Goal: Navigation & Orientation: Understand site structure

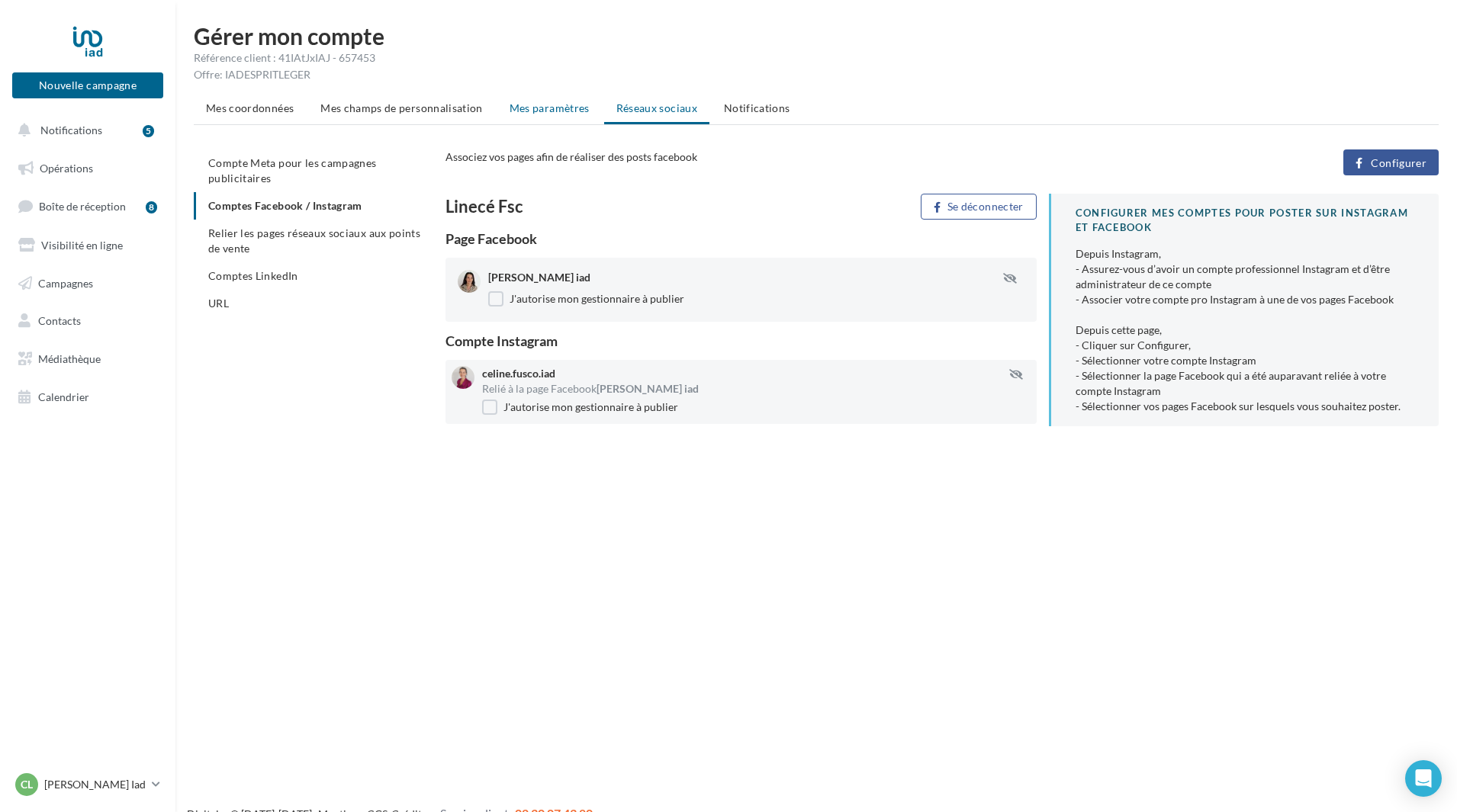
click at [553, 106] on span "Mes paramètres" at bounding box center [550, 107] width 80 height 13
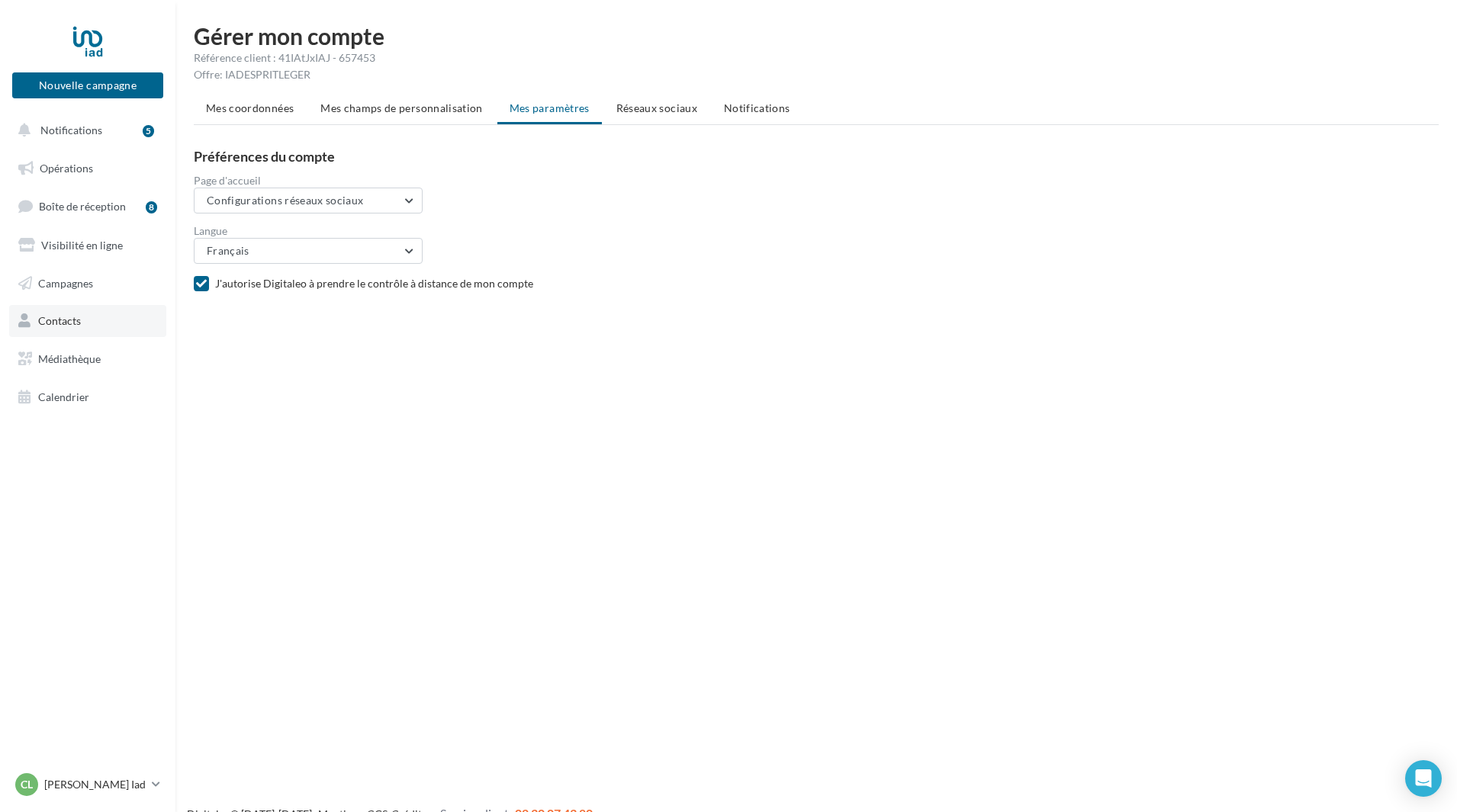
click at [64, 325] on span "Contacts" at bounding box center [59, 321] width 43 height 13
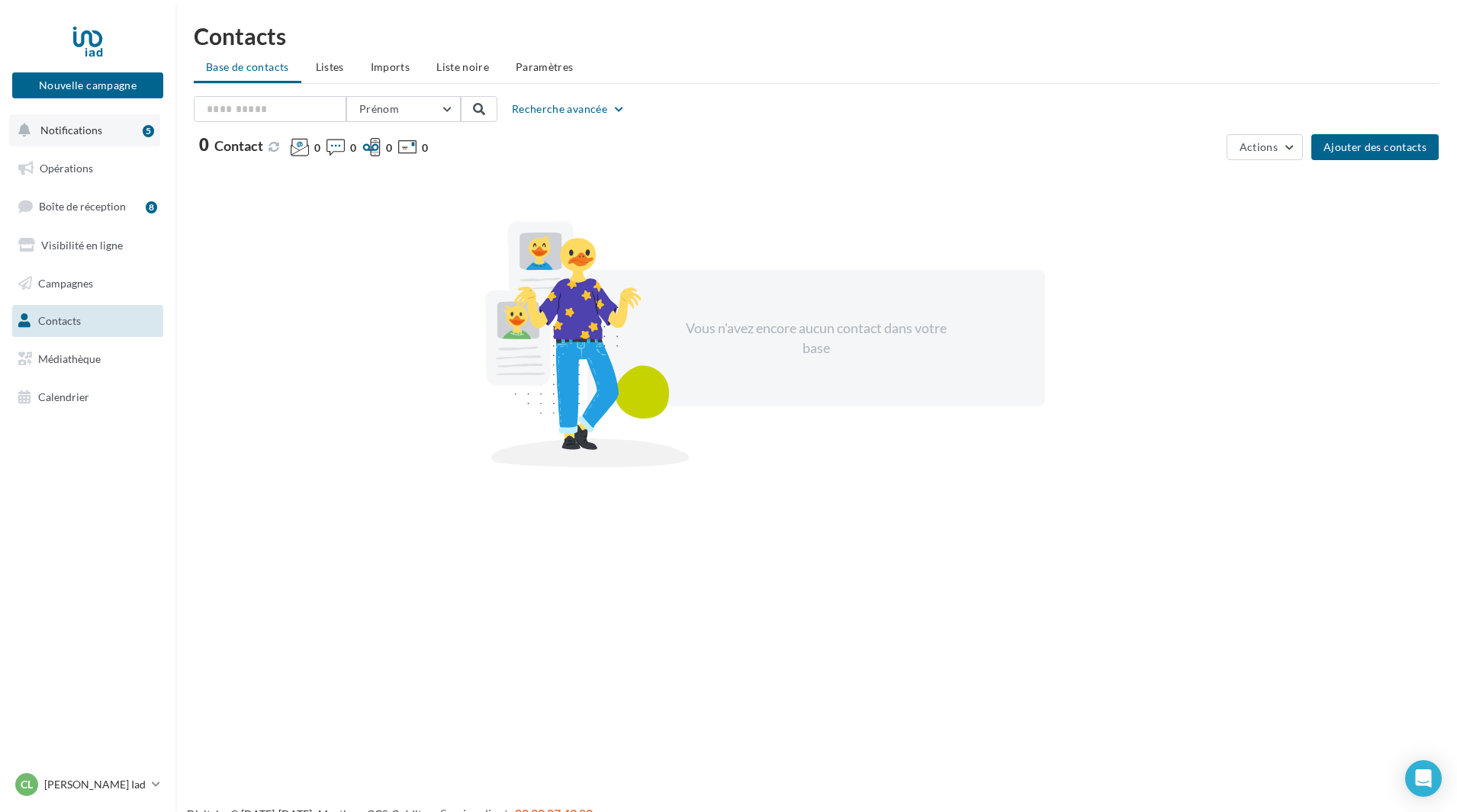
click at [82, 133] on span "Notifications" at bounding box center [72, 129] width 62 height 13
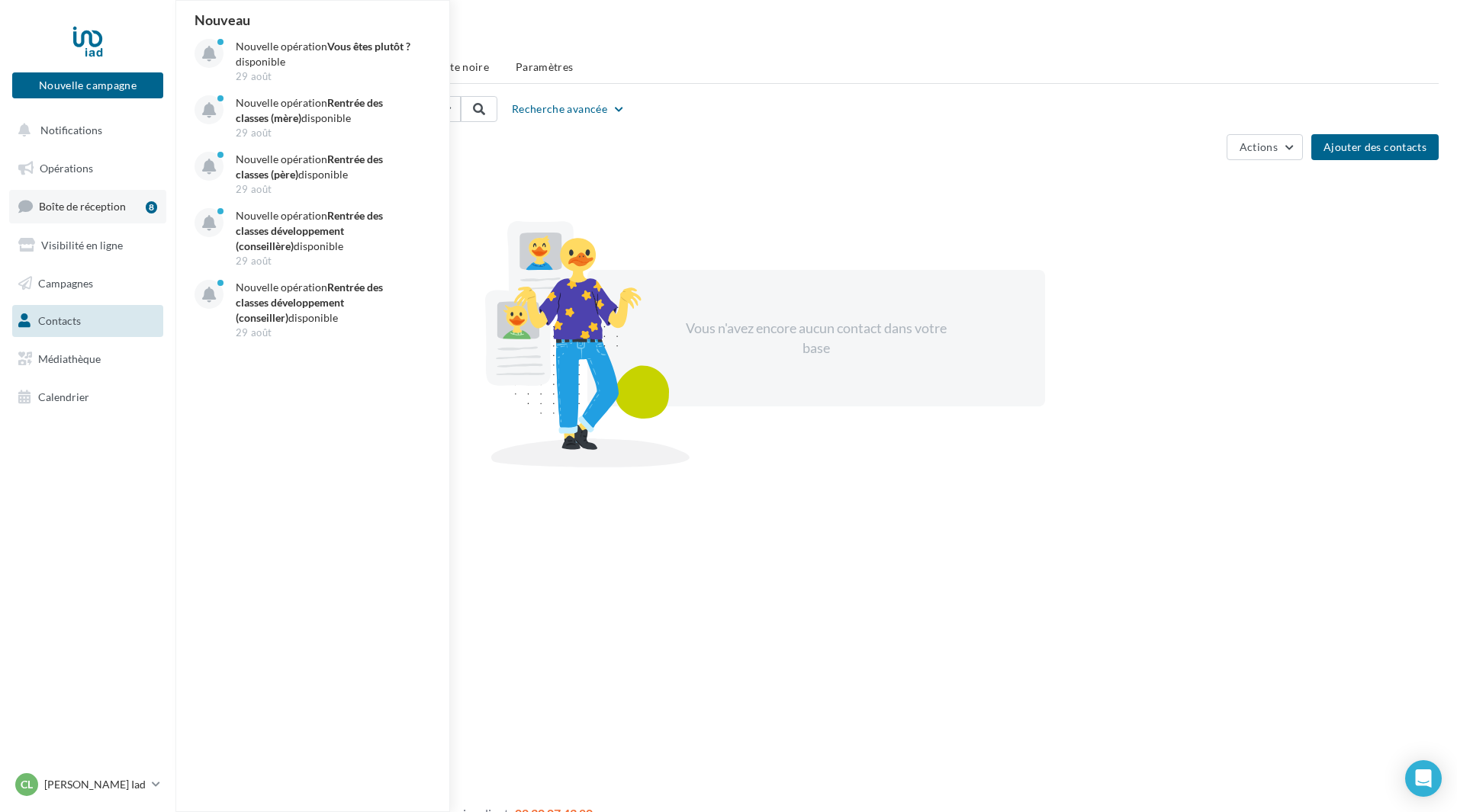
click at [101, 210] on span "Boîte de réception" at bounding box center [83, 206] width 87 height 13
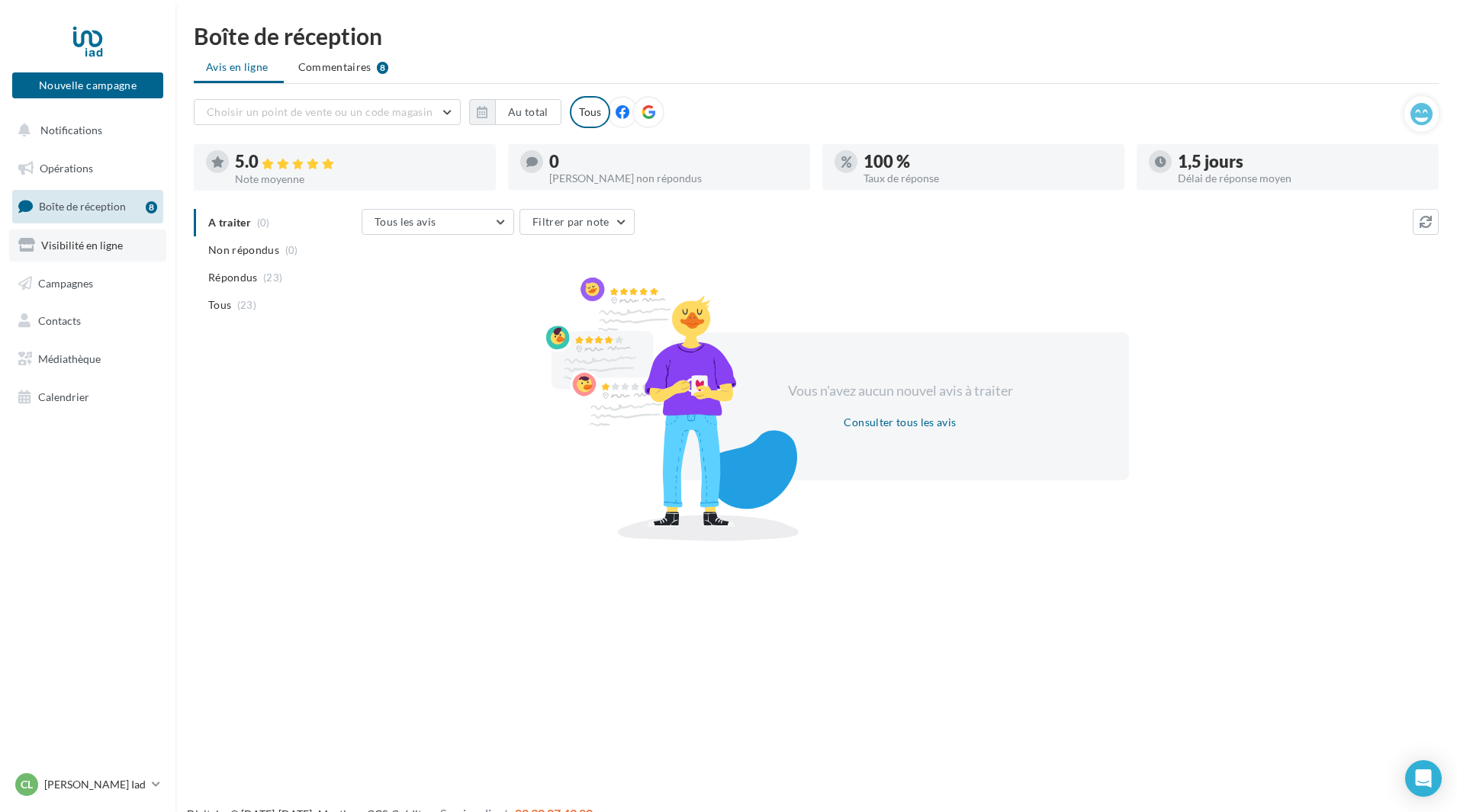
click at [73, 244] on span "Visibilité en ligne" at bounding box center [82, 245] width 82 height 13
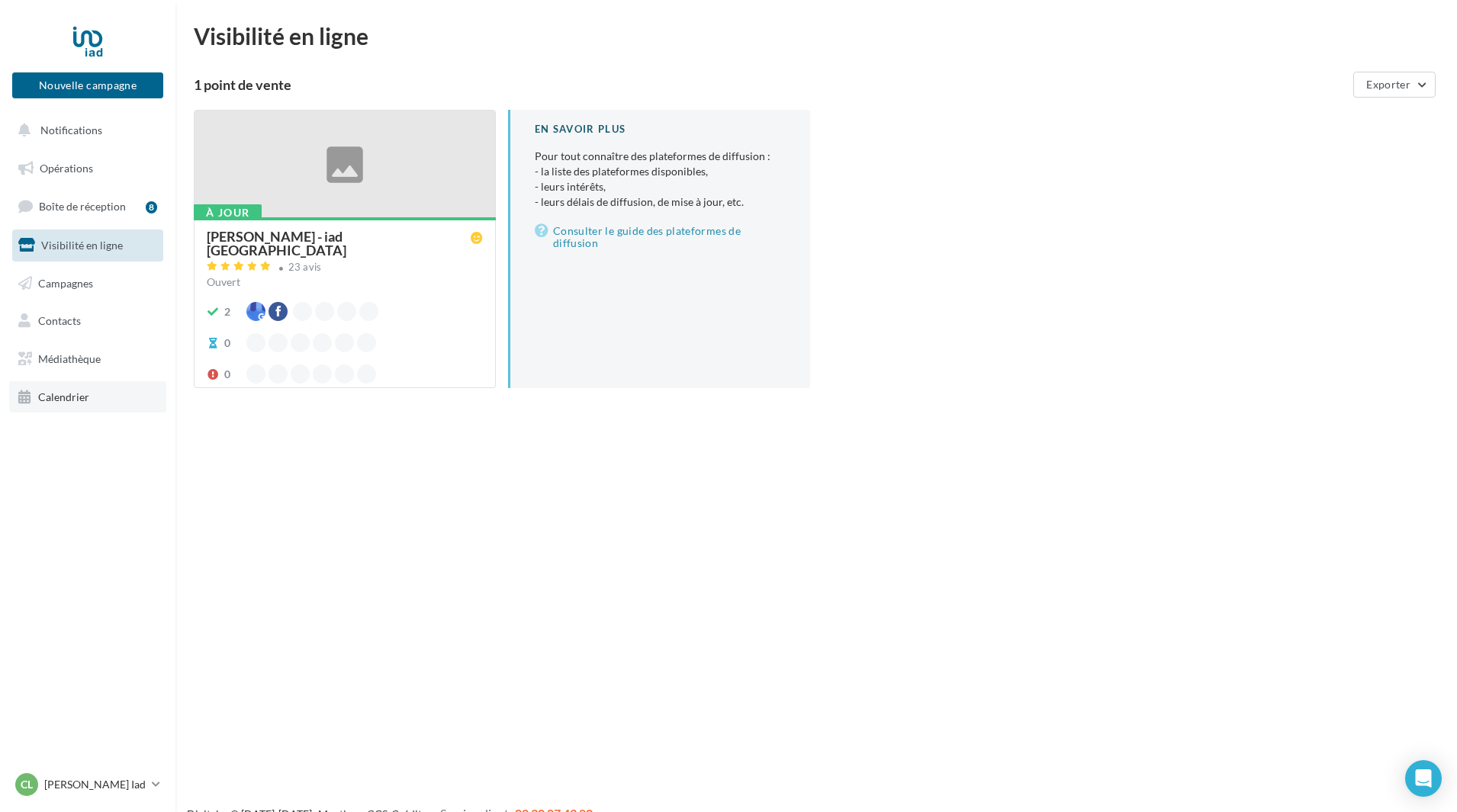
click at [61, 403] on span "Calendrier" at bounding box center [63, 396] width 51 height 13
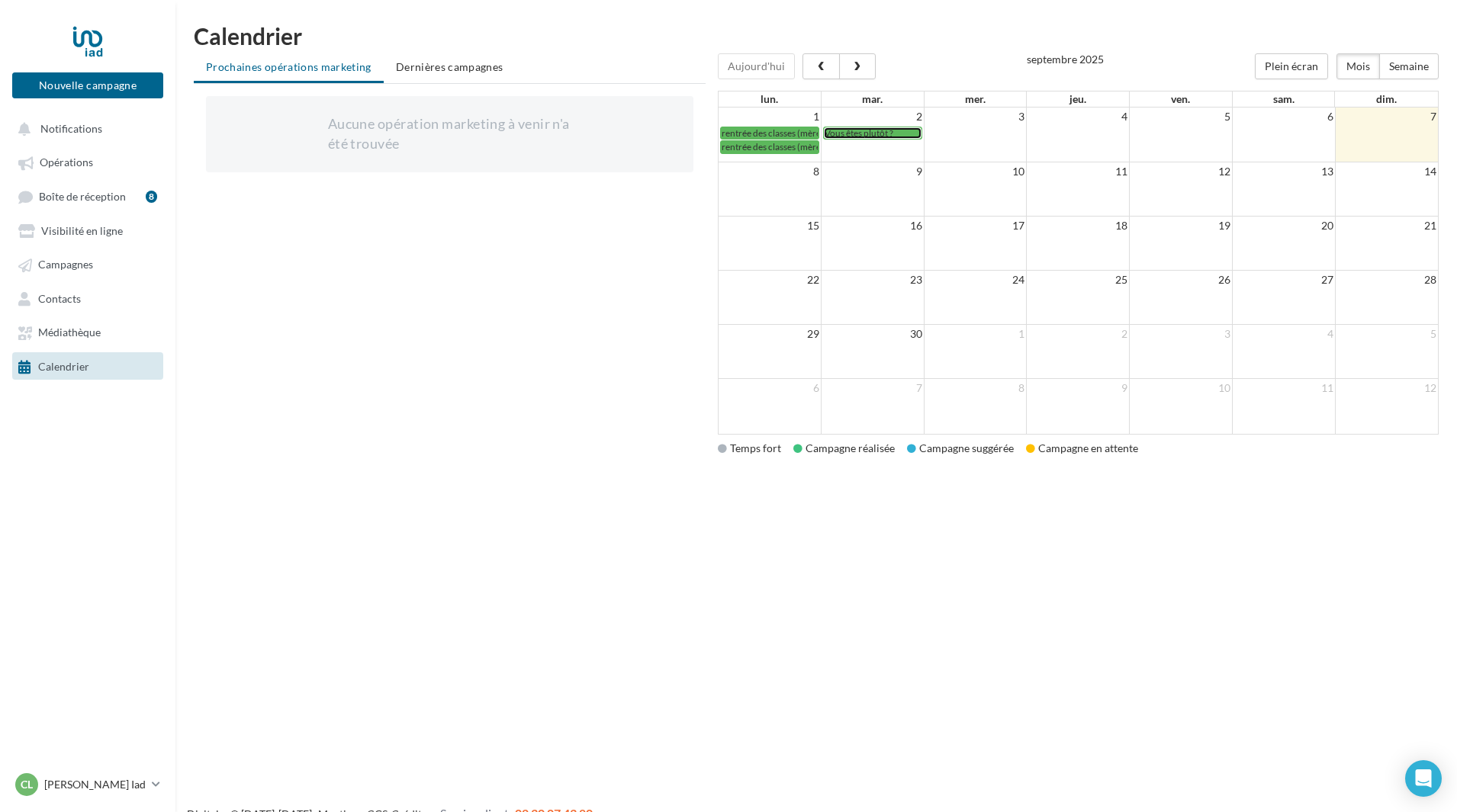
click at [883, 132] on span "Vous êtes plutôt ?" at bounding box center [859, 133] width 69 height 12
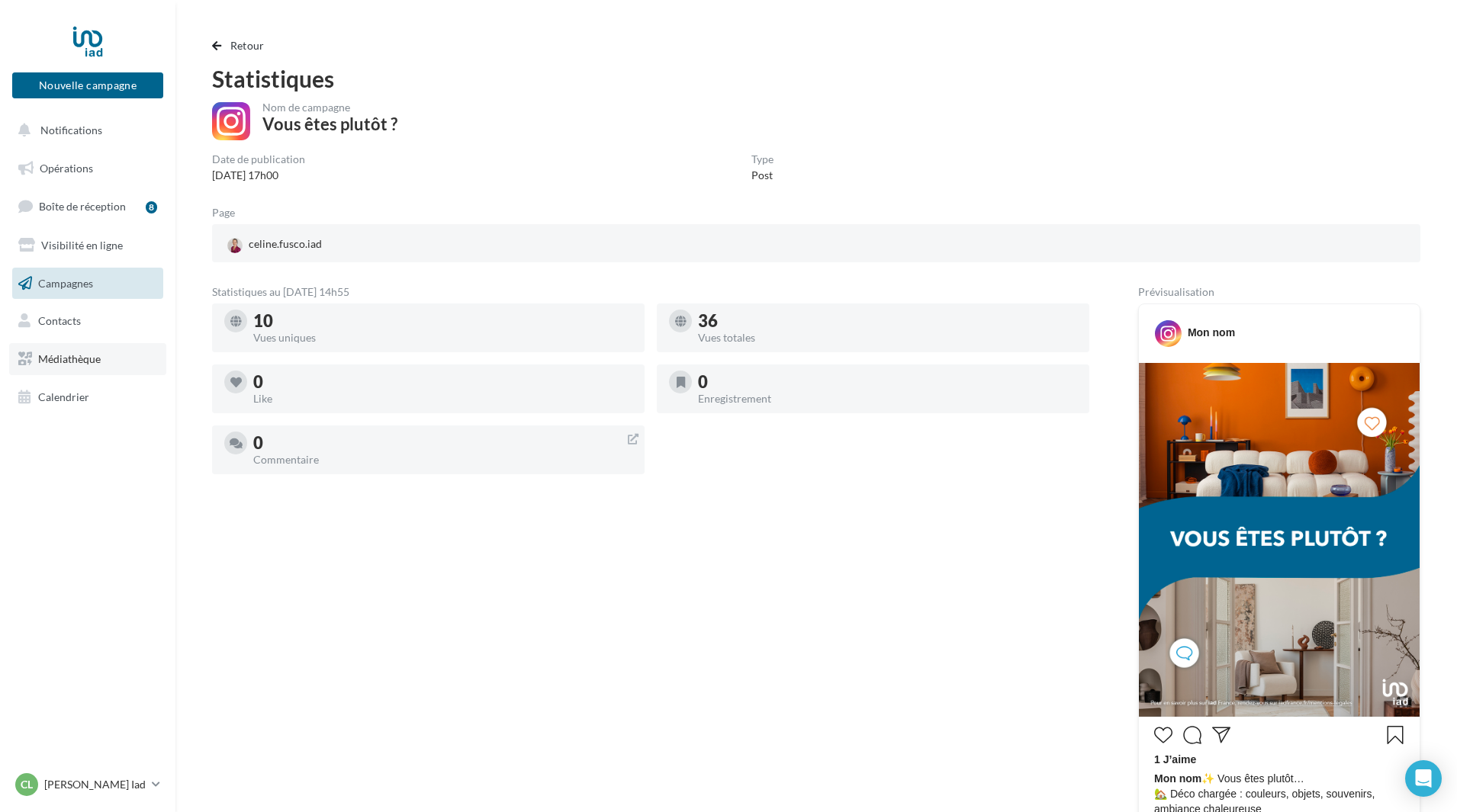
click at [78, 359] on span "Médiathèque" at bounding box center [69, 358] width 62 height 13
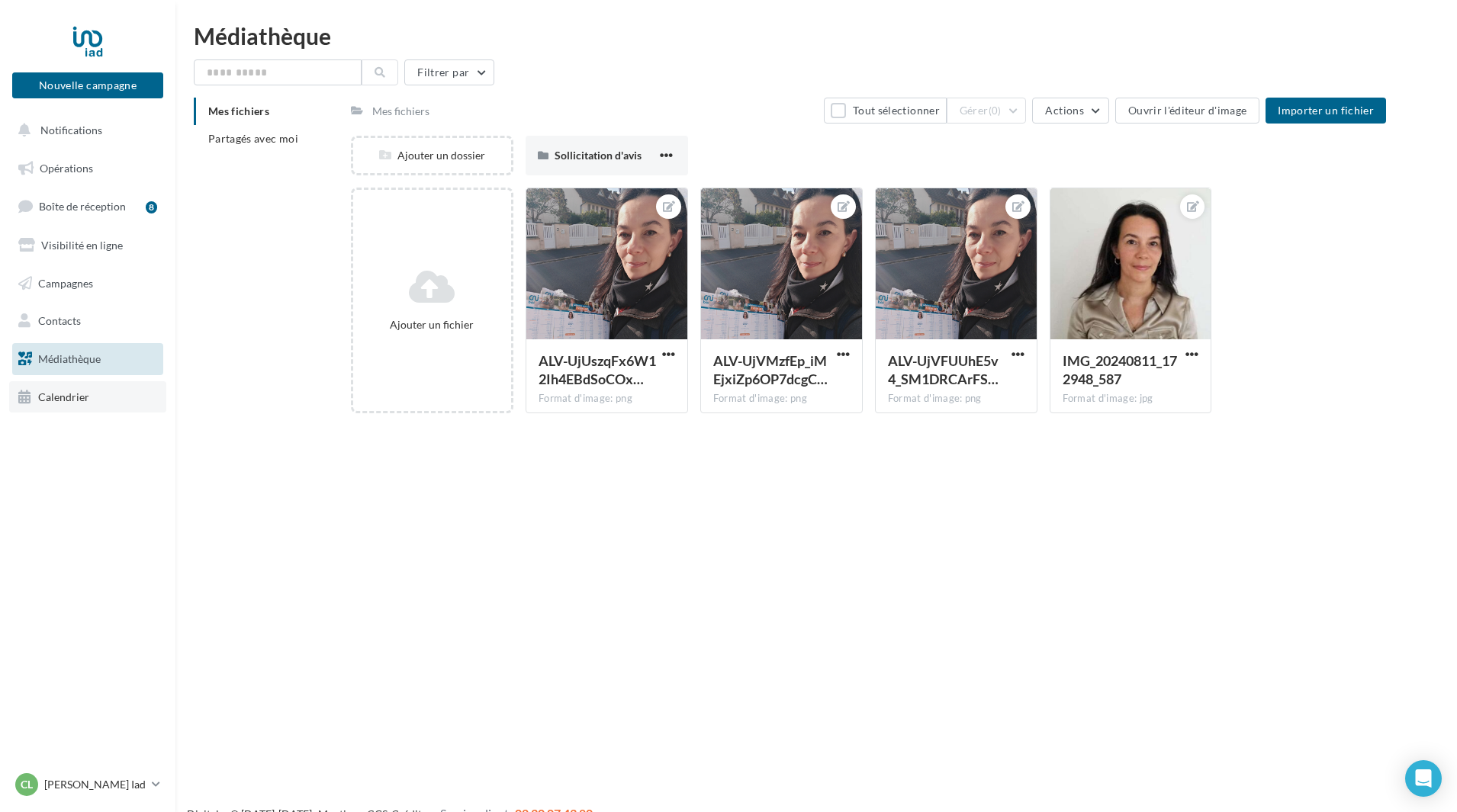
click at [75, 398] on span "Calendrier" at bounding box center [63, 396] width 51 height 13
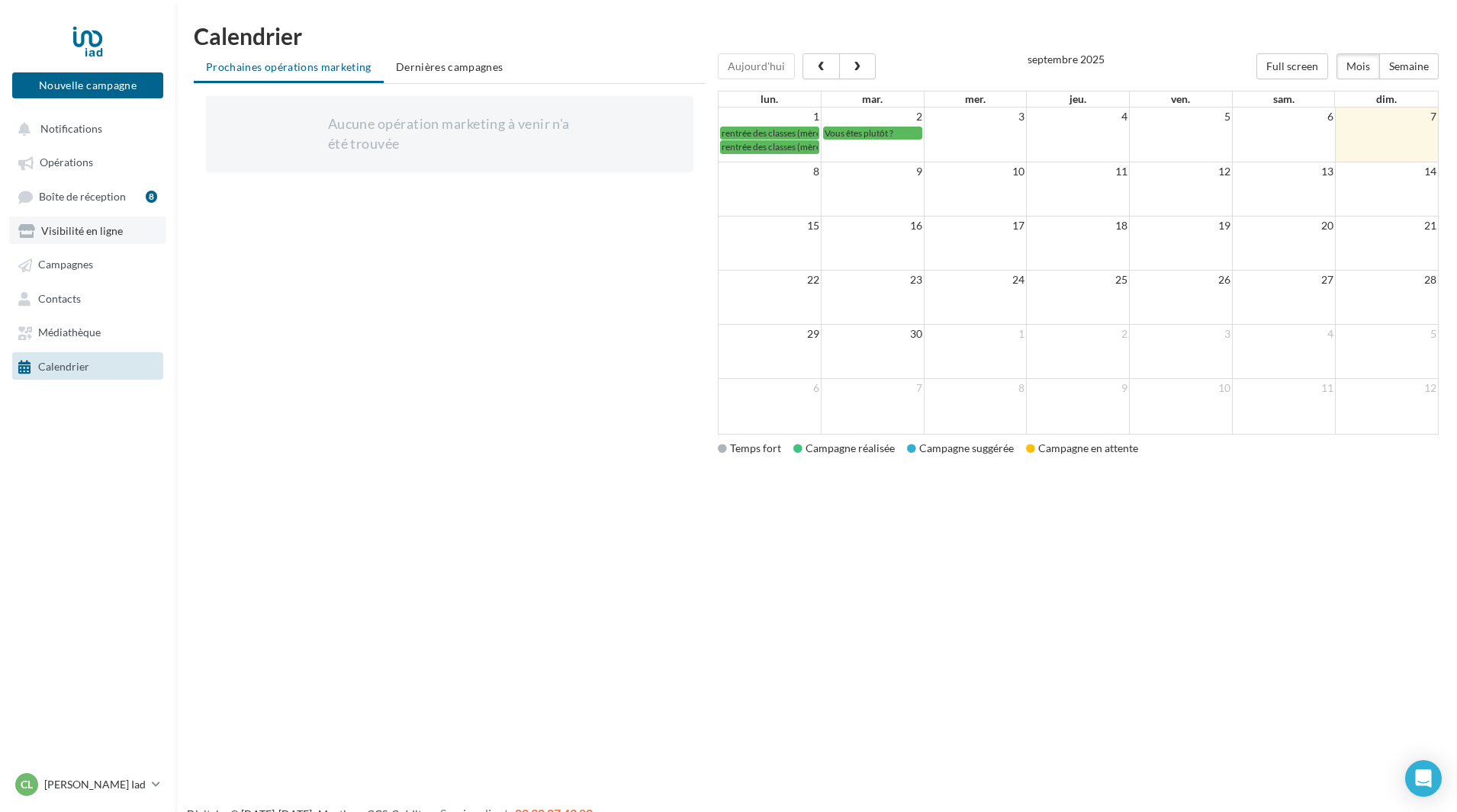
click at [74, 233] on span "Visibilité en ligne" at bounding box center [82, 230] width 82 height 13
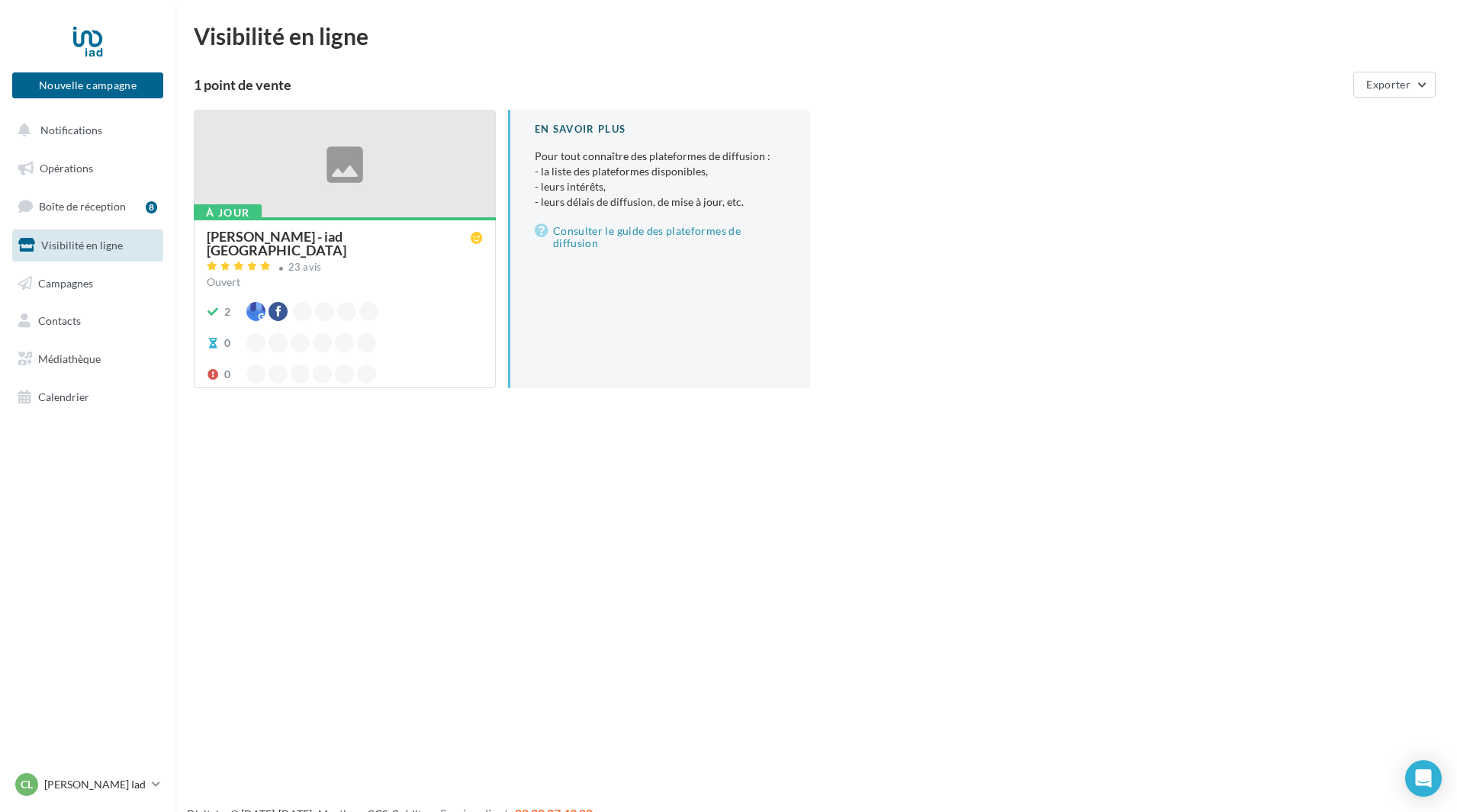
scroll to position [24, 0]
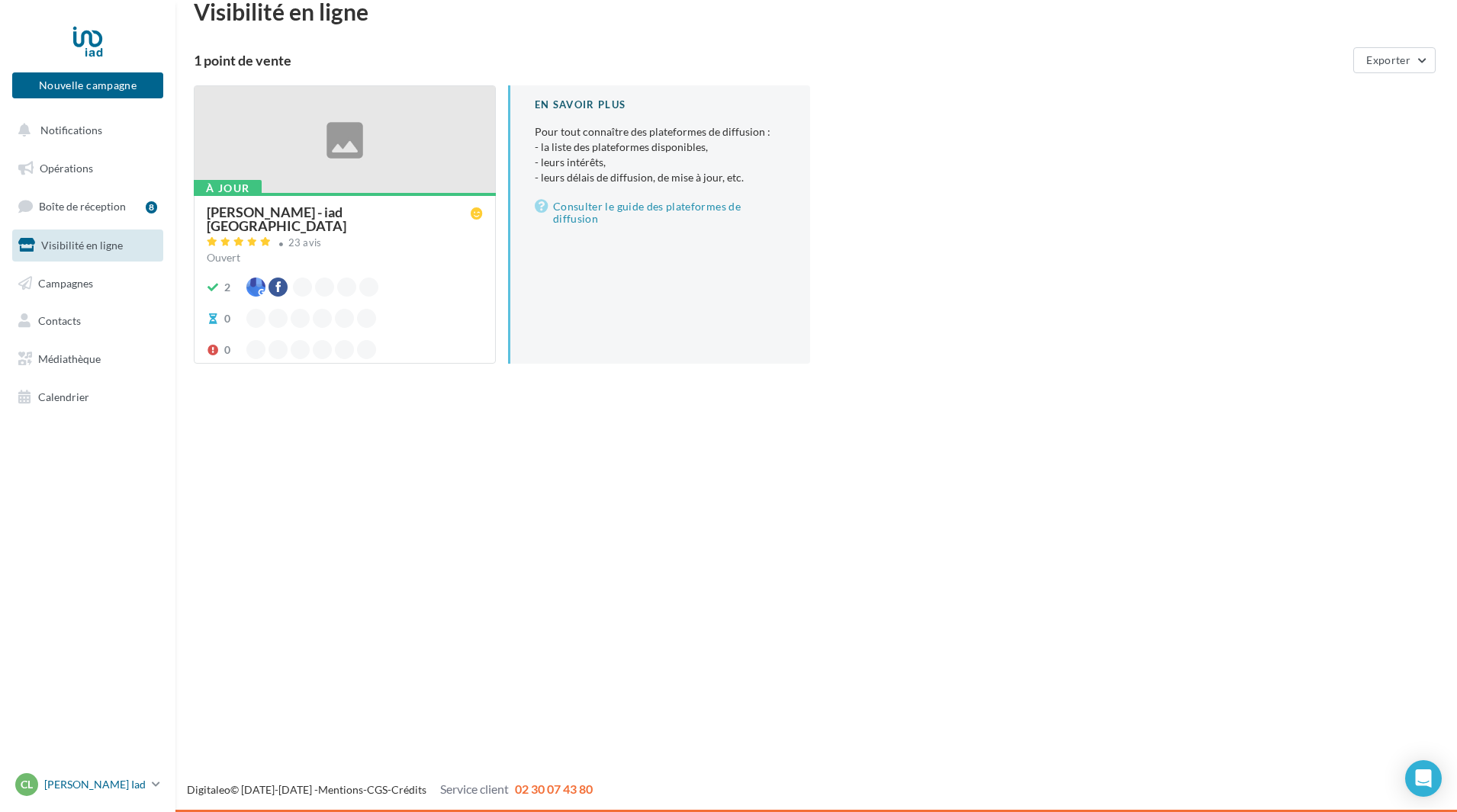
click at [116, 784] on p "[PERSON_NAME] Iad" at bounding box center [95, 785] width 101 height 16
click at [103, 602] on link "Gérer mon compte" at bounding box center [126, 604] width 227 height 34
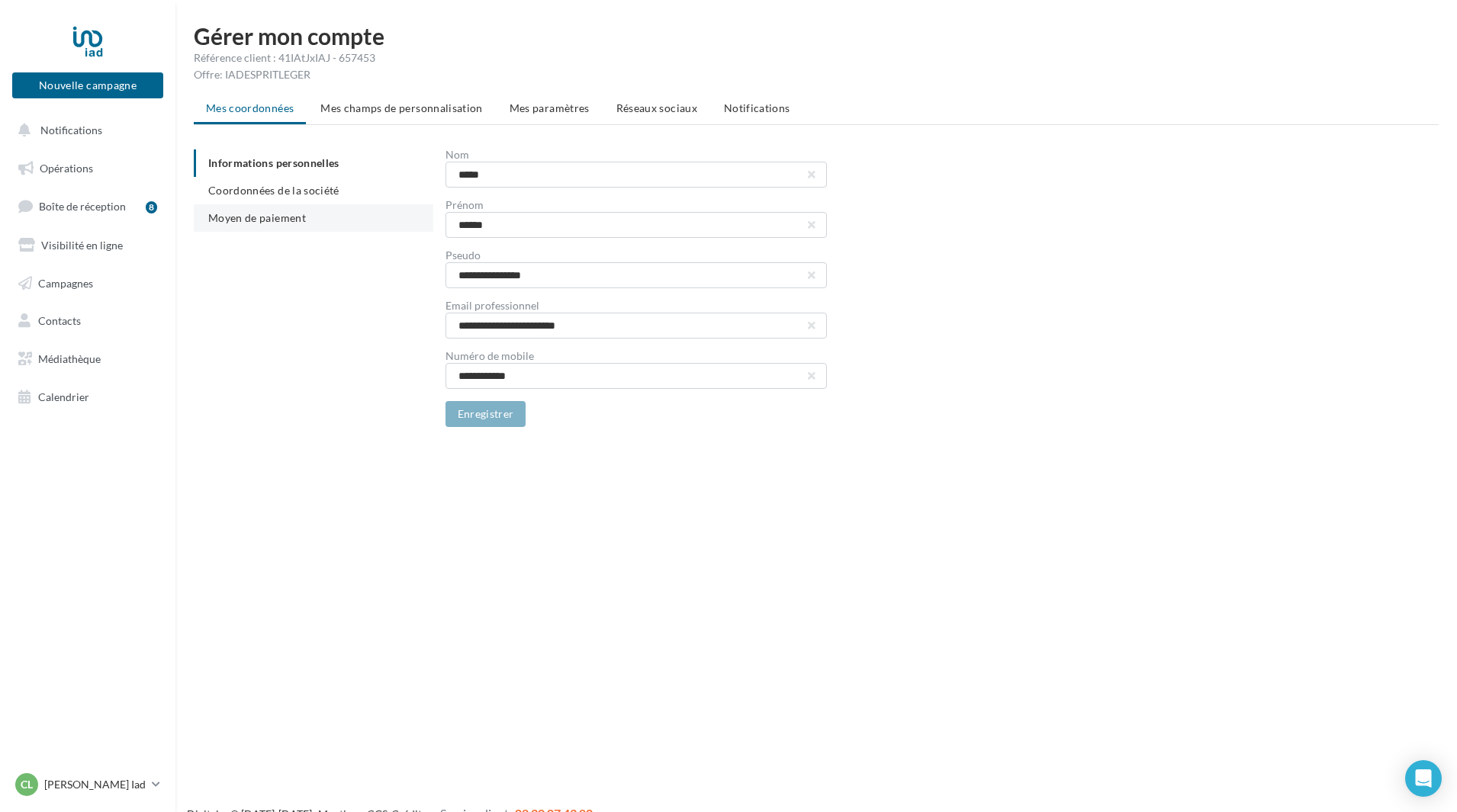
click at [280, 220] on span "Moyen de paiement" at bounding box center [256, 218] width 98 height 13
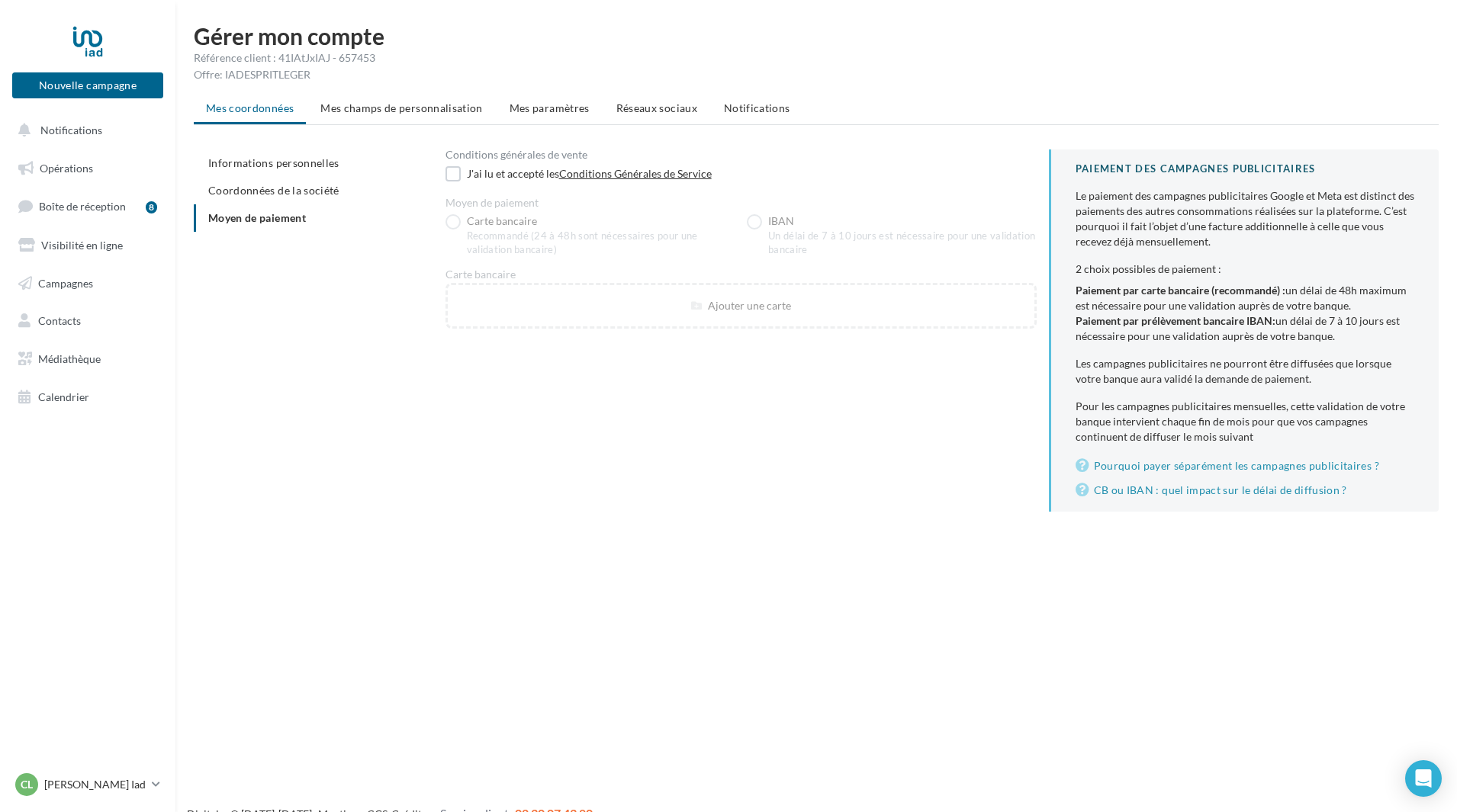
click at [313, 383] on div "Informations personnelles Coordonnées de la société Moyen de paiement Condition…" at bounding box center [822, 337] width 1257 height 375
click at [281, 167] on span "Informations personnelles" at bounding box center [273, 162] width 131 height 13
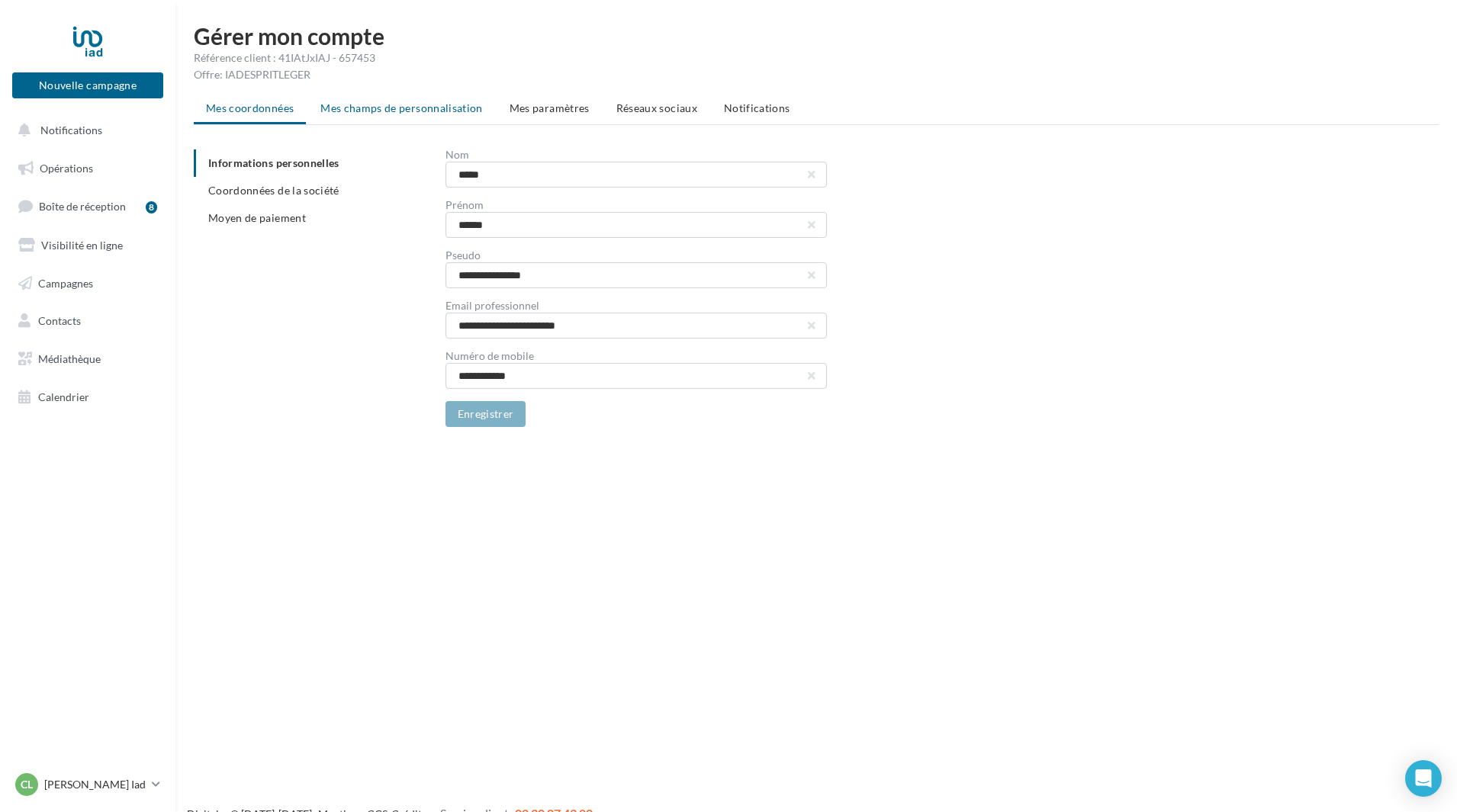
click at [382, 106] on span "Mes champs de personnalisation" at bounding box center [401, 107] width 162 height 13
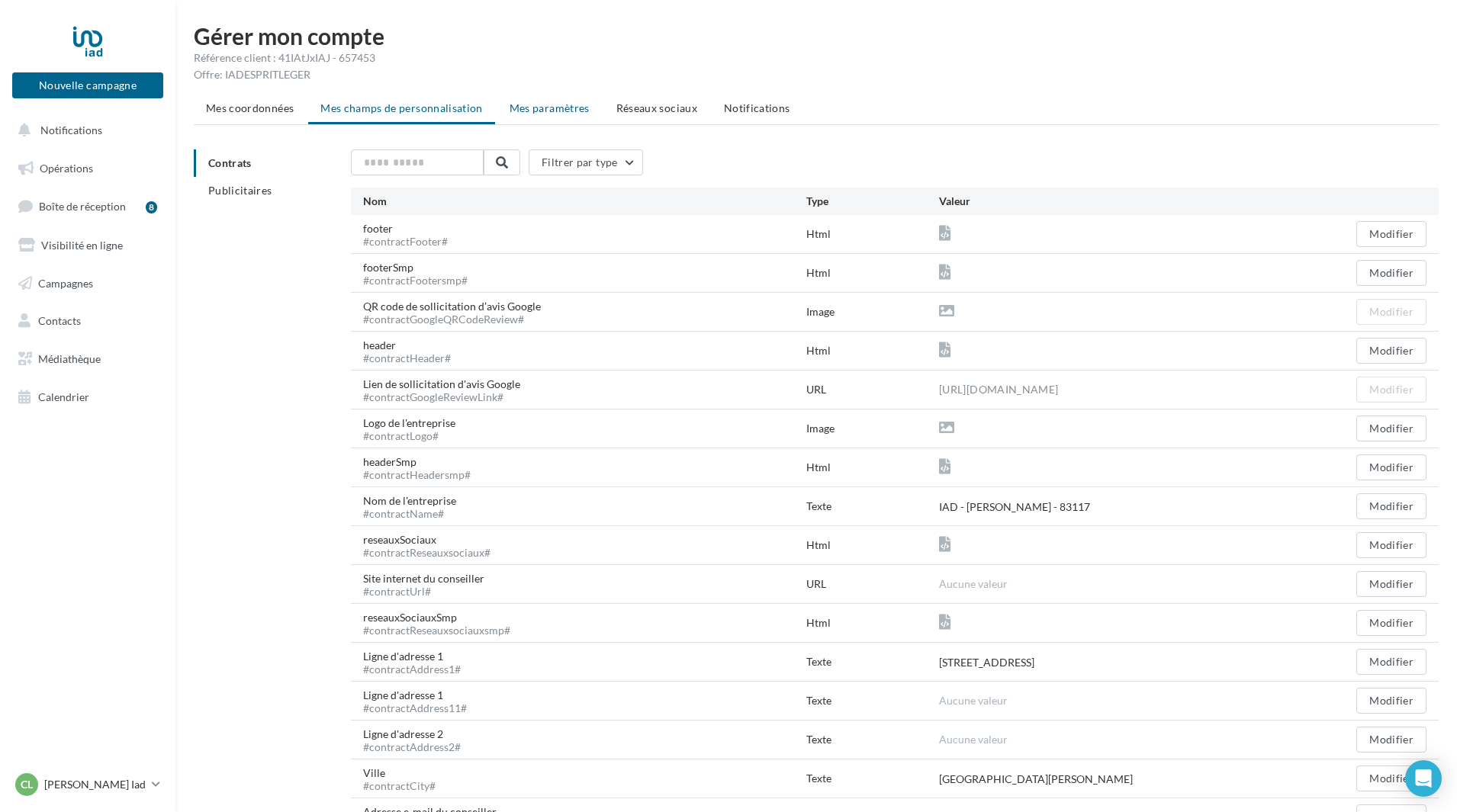
click at [542, 109] on span "Mes paramètres" at bounding box center [550, 107] width 80 height 13
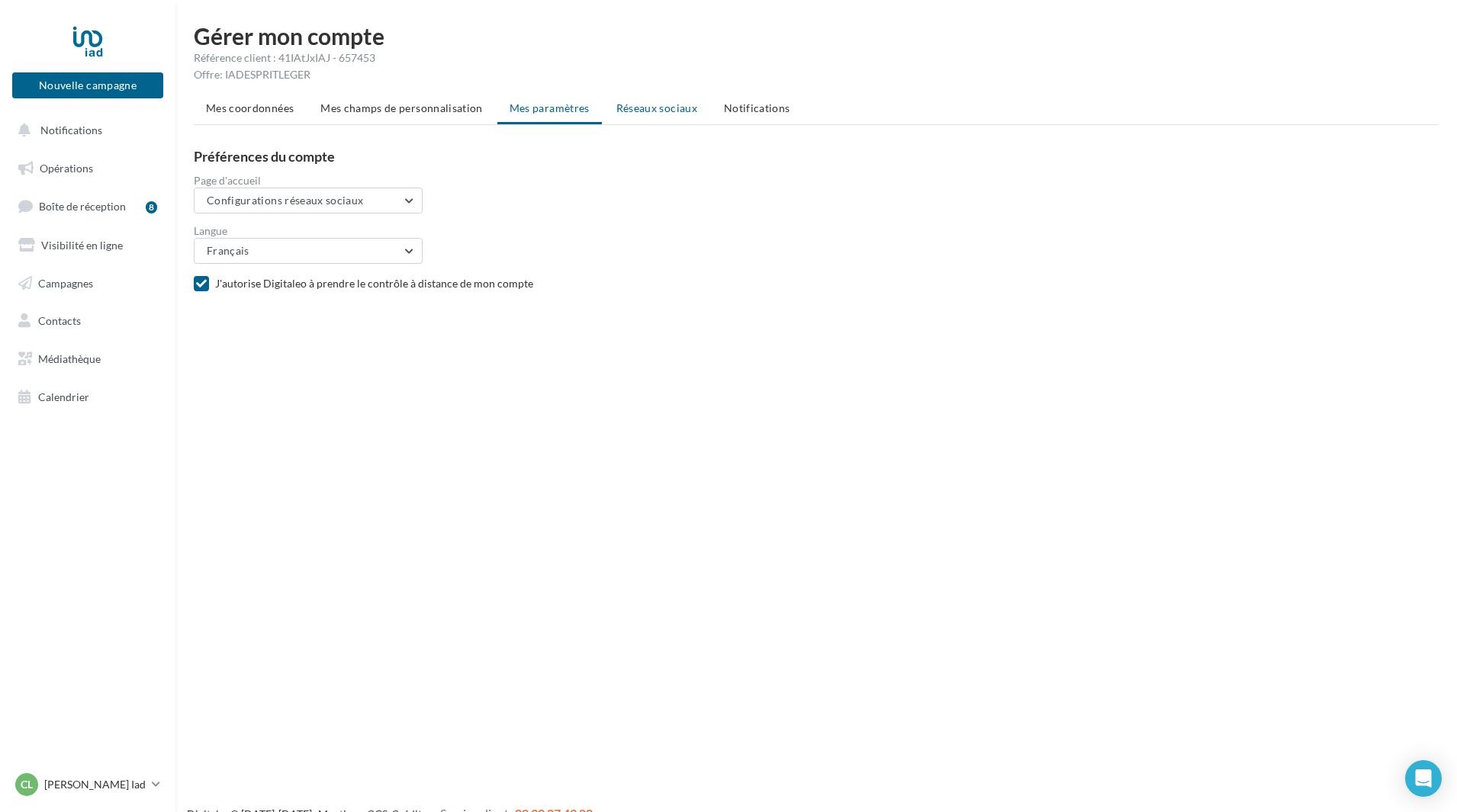
click at [638, 105] on span "Réseaux sociaux" at bounding box center [657, 107] width 81 height 13
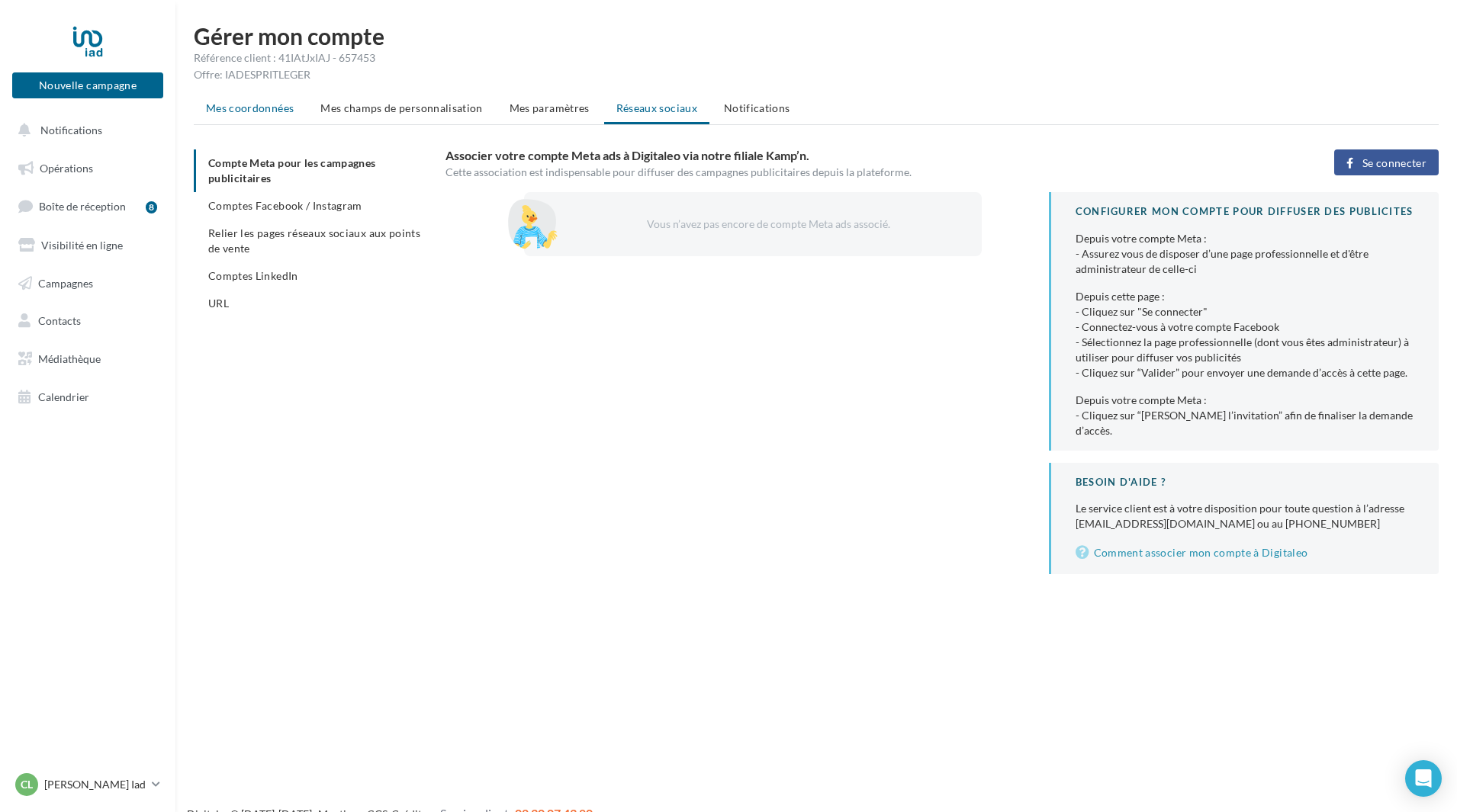
click at [244, 113] on span "Mes coordonnées" at bounding box center [250, 107] width 87 height 13
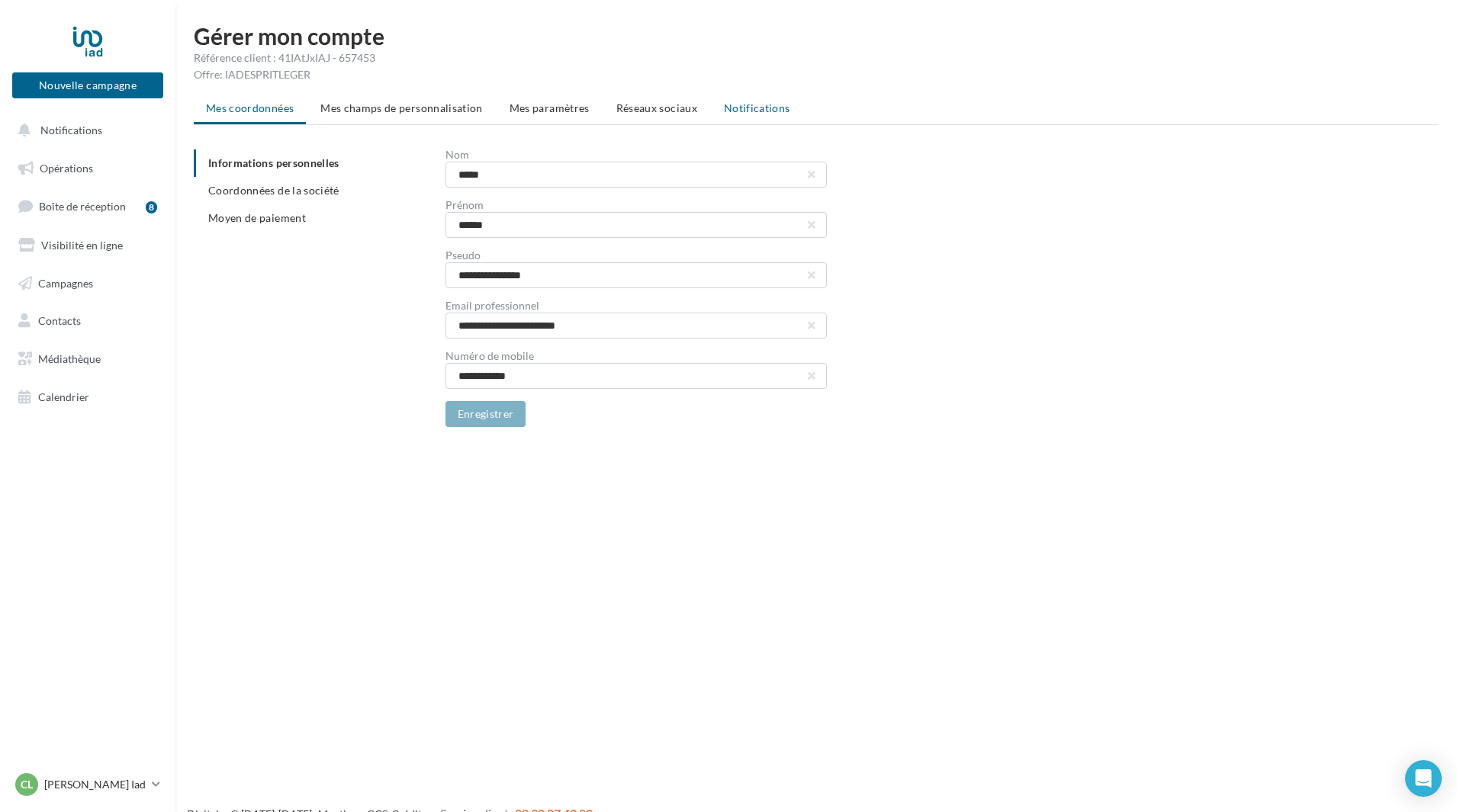
click at [744, 106] on span "Notifications" at bounding box center [757, 107] width 66 height 13
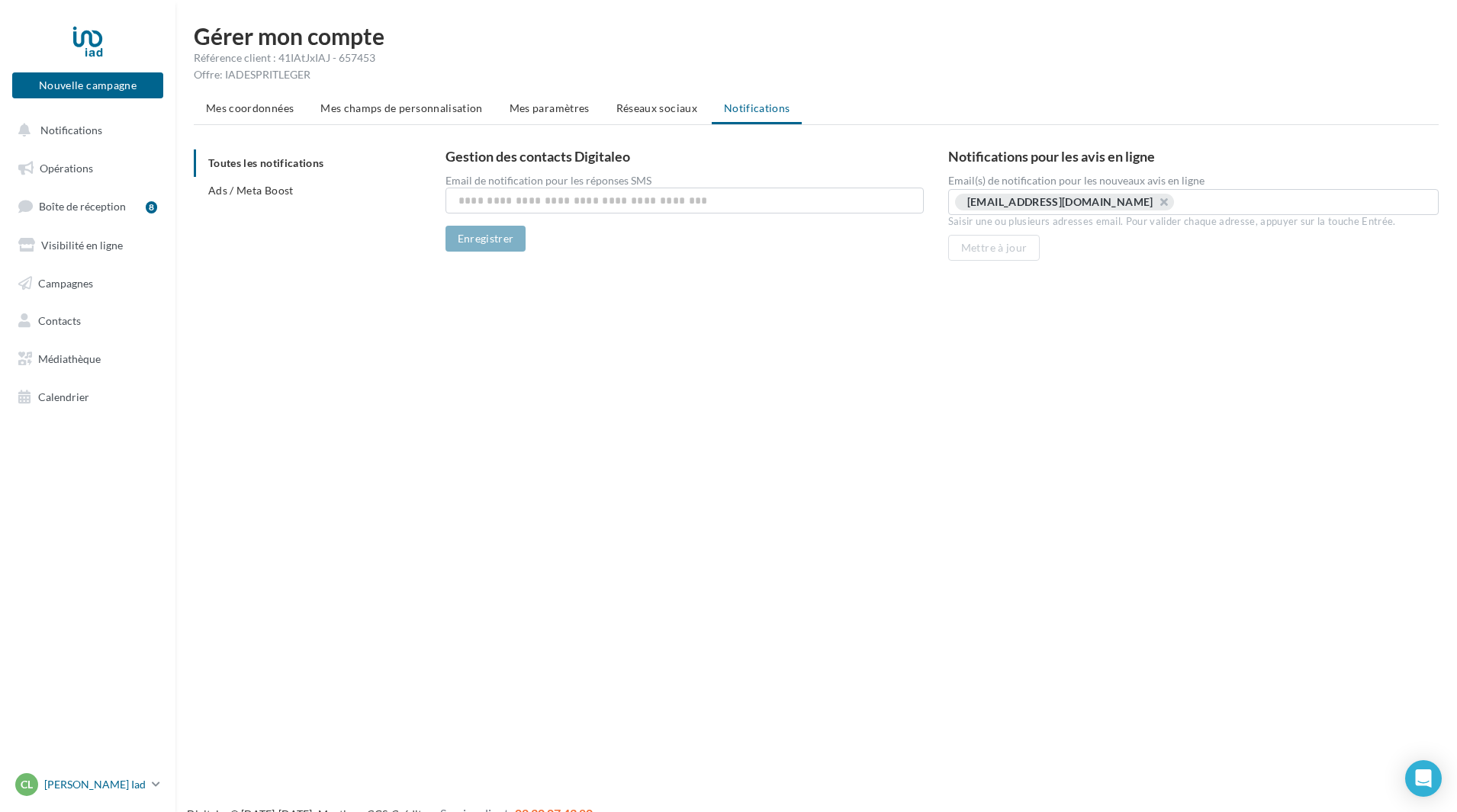
click at [87, 783] on p "[PERSON_NAME] Iad" at bounding box center [95, 785] width 101 height 16
click at [90, 716] on link "Aide en ligne" at bounding box center [126, 708] width 227 height 34
click at [98, 248] on span "Visibilité en ligne" at bounding box center [82, 245] width 82 height 13
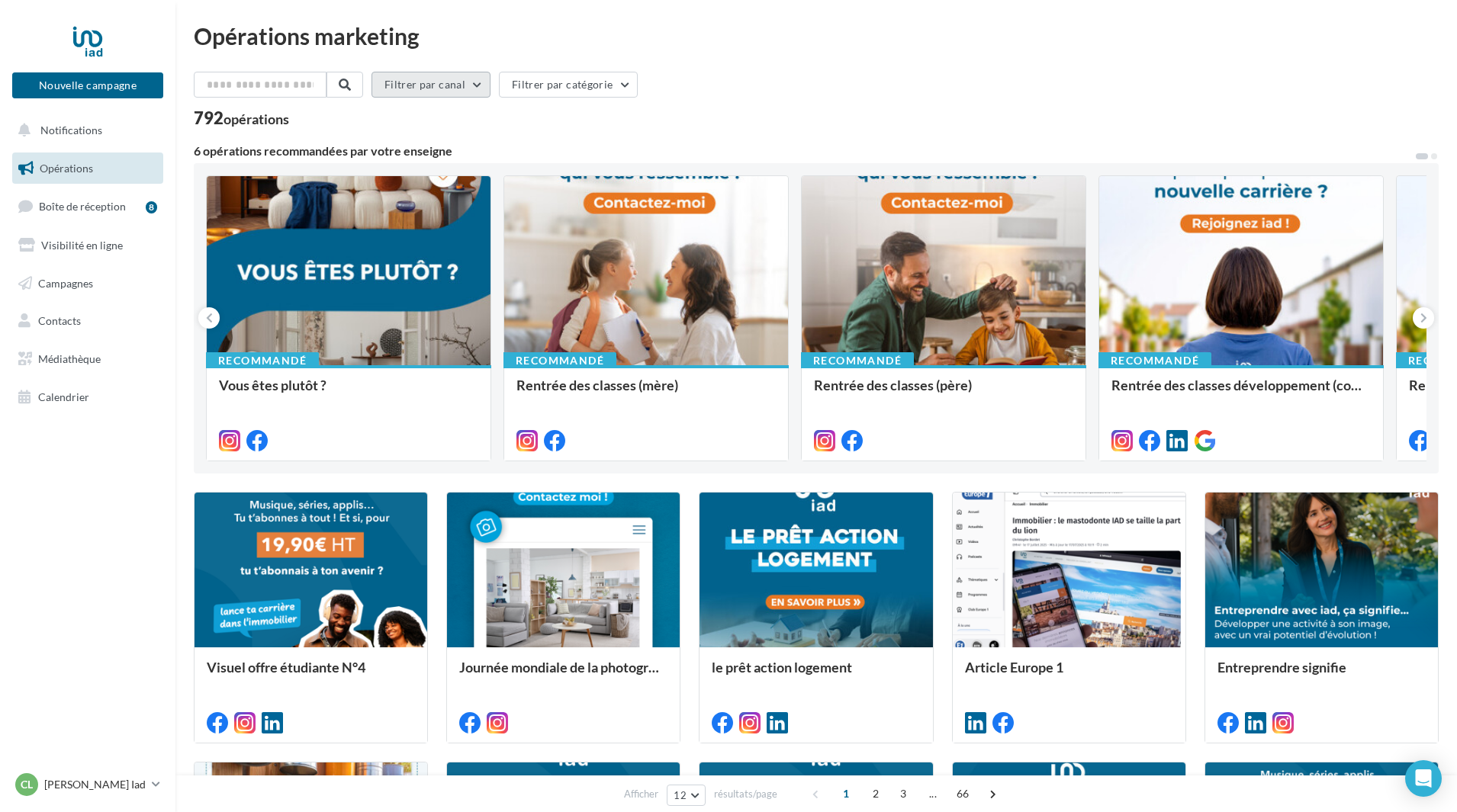
click at [489, 90] on button "Filtrer par canal" at bounding box center [430, 85] width 119 height 26
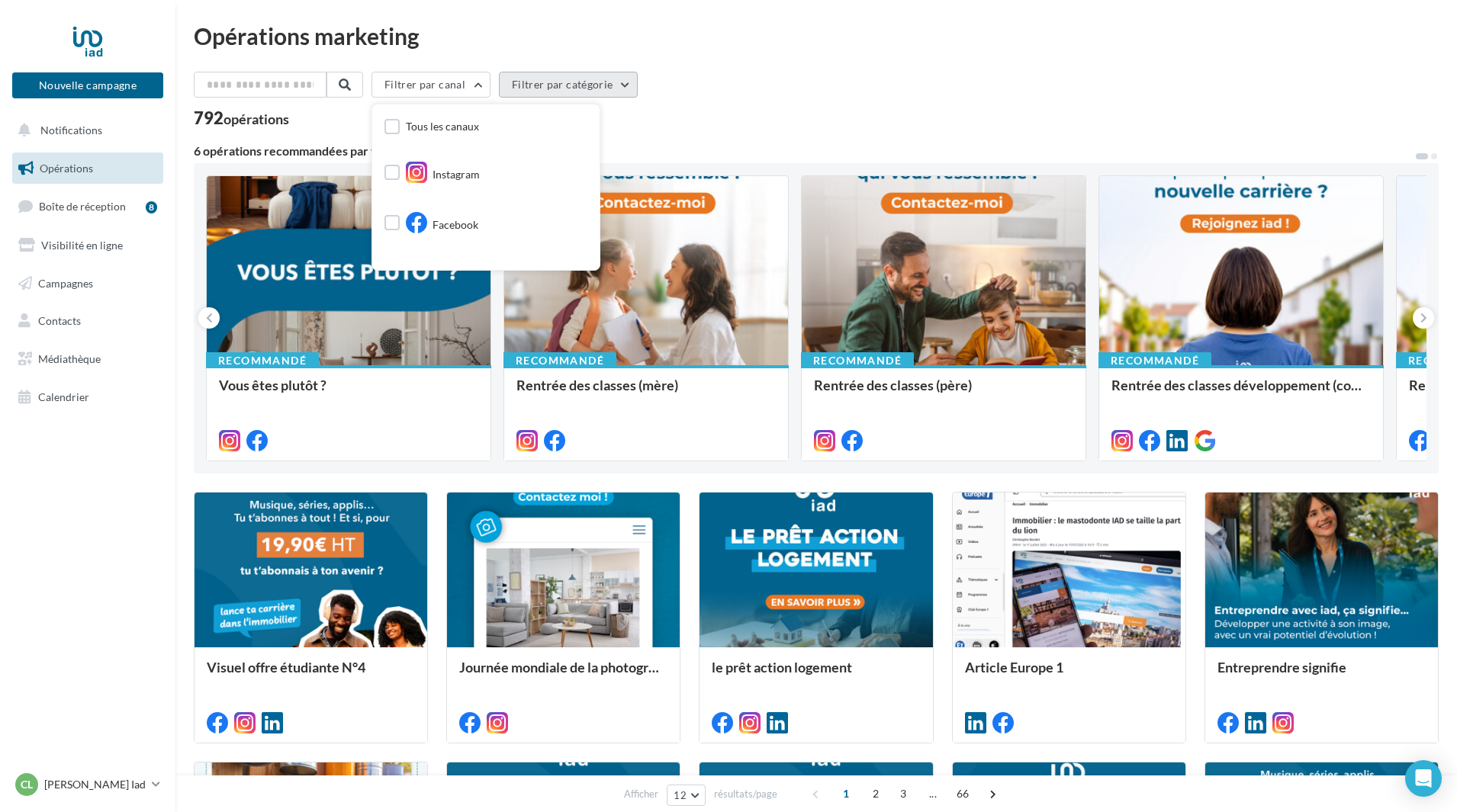
click at [595, 84] on button "Filtrer par catégorie" at bounding box center [568, 85] width 139 height 26
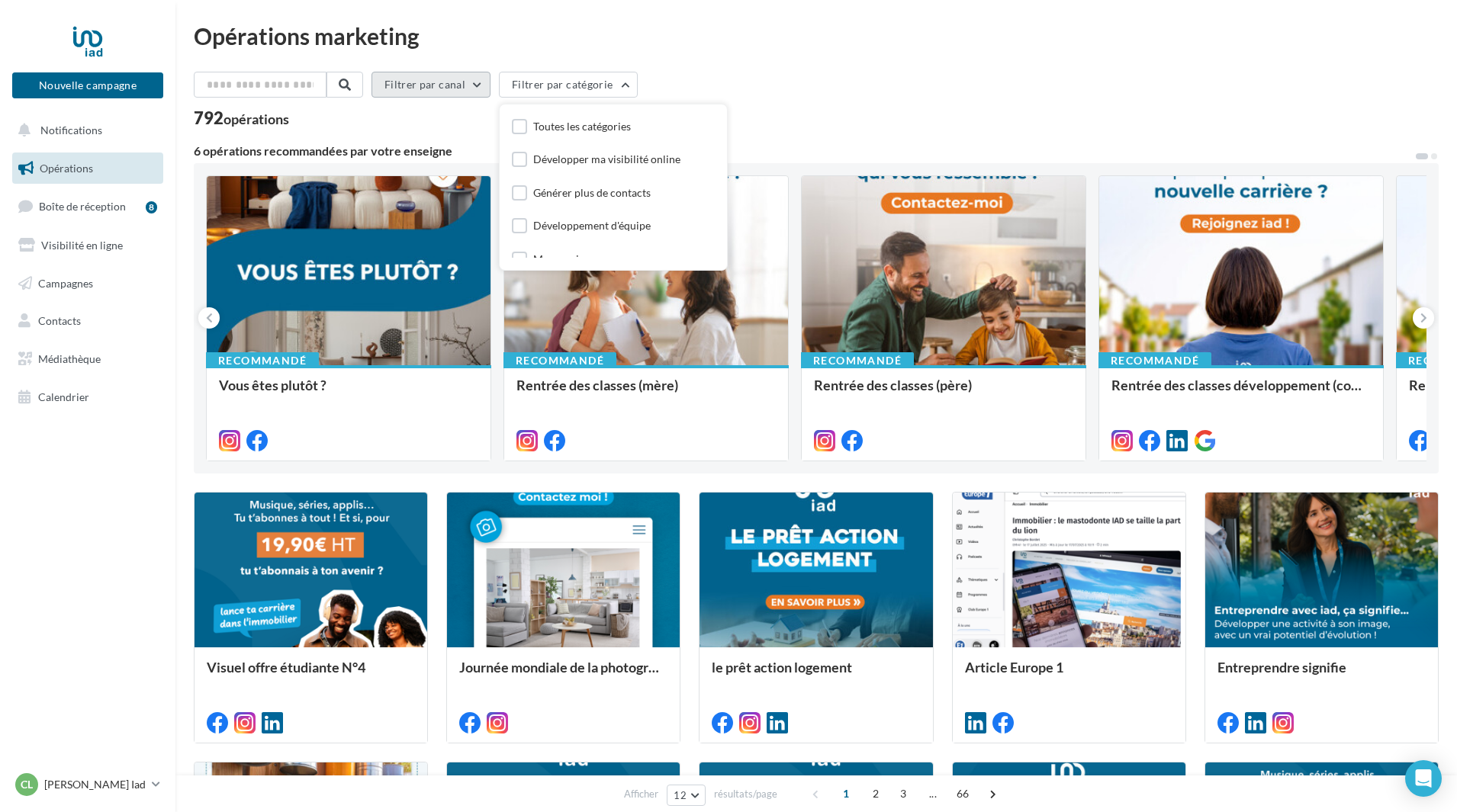
click at [451, 80] on button "Filtrer par canal" at bounding box center [430, 85] width 119 height 26
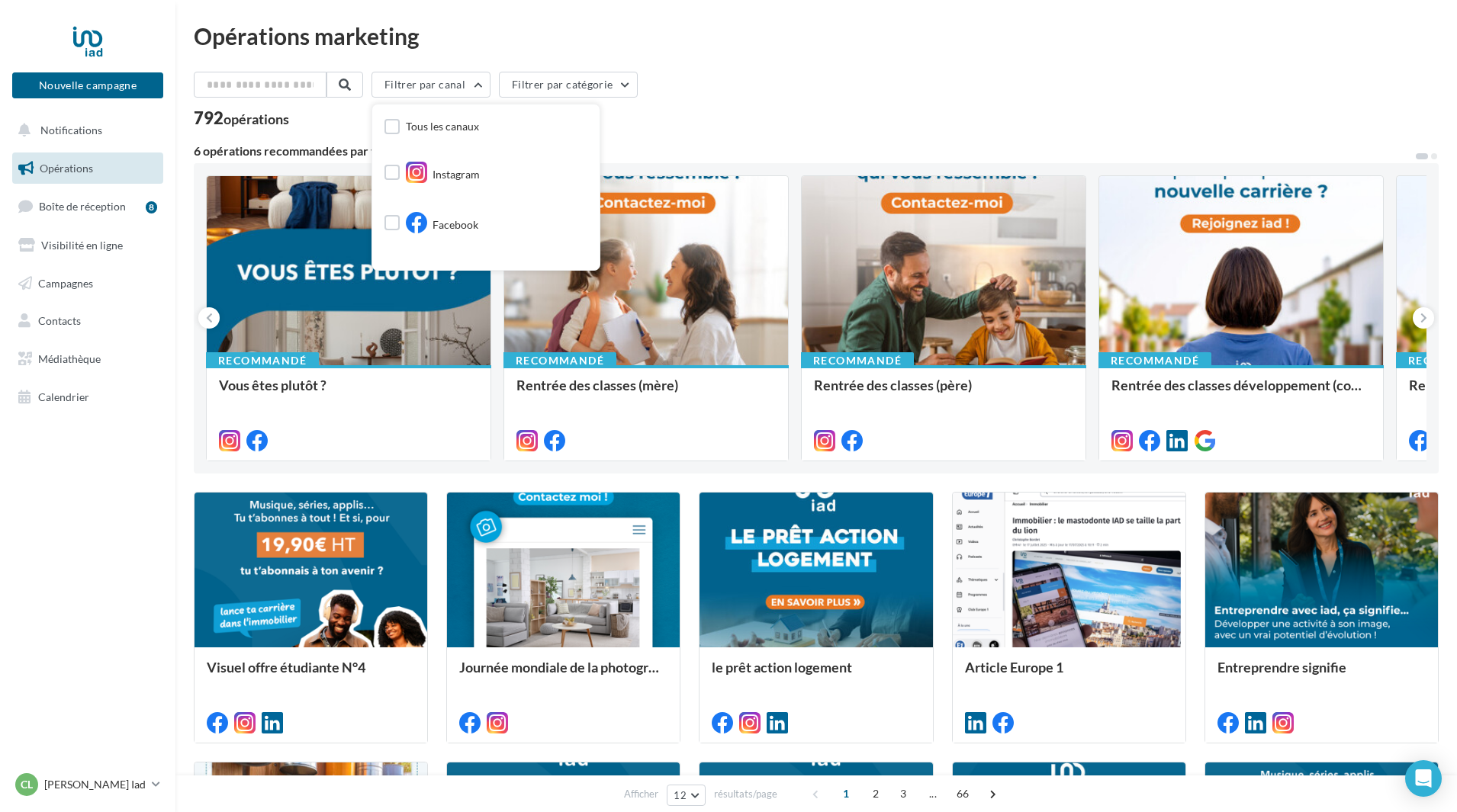
click at [85, 584] on nav "Nouvelle campagne Nouvelle campagne Notifications Opérations Boîte de réception…" at bounding box center [87, 406] width 176 height 812
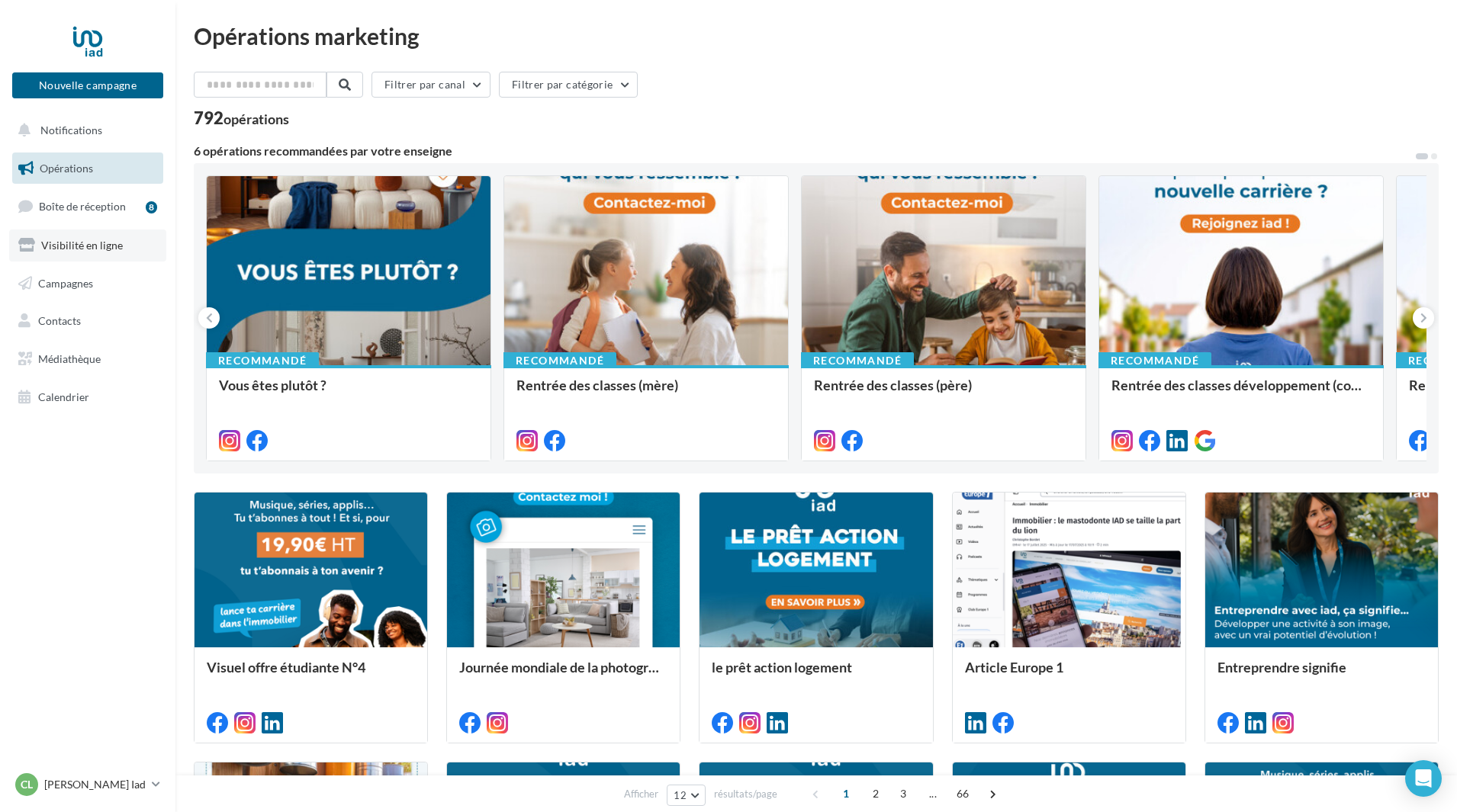
click at [90, 244] on span "Visibilité en ligne" at bounding box center [82, 245] width 82 height 13
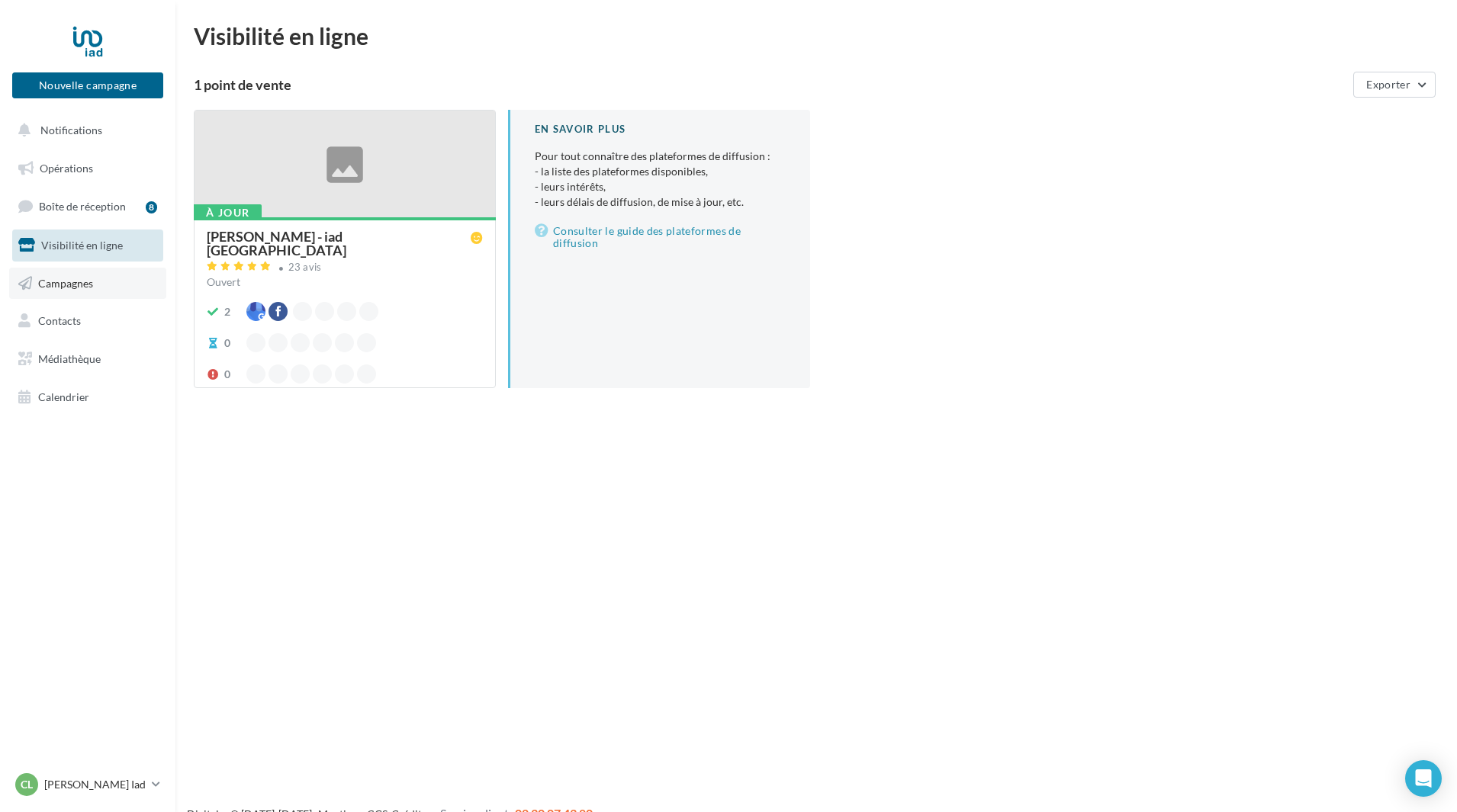
click at [89, 285] on span "Campagnes" at bounding box center [65, 282] width 55 height 13
